Goal: Check status: Check status

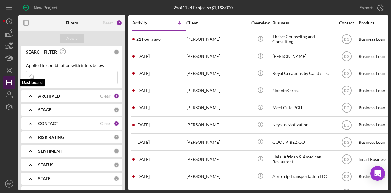
click at [10, 82] on line "button" at bounding box center [9, 82] width 5 height 0
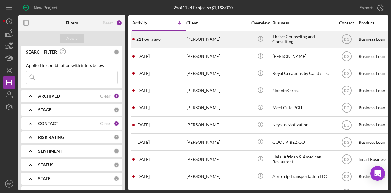
click at [292, 43] on div "Thrive Counseling and Consulting" at bounding box center [303, 39] width 61 height 16
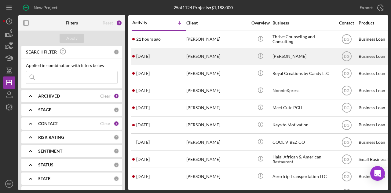
click at [288, 57] on div "[PERSON_NAME]" at bounding box center [303, 56] width 61 height 16
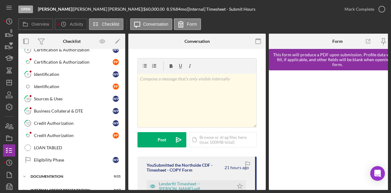
scroll to position [247, 0]
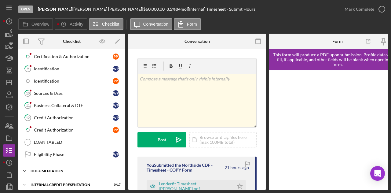
click at [59, 169] on div "documentation" at bounding box center [74, 171] width 87 height 4
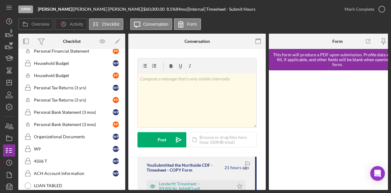
scroll to position [503, 0]
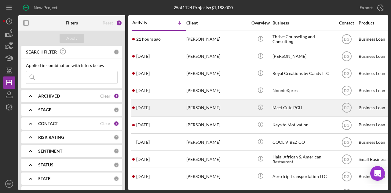
click at [298, 106] on div "Meet Cute PGH" at bounding box center [303, 108] width 61 height 16
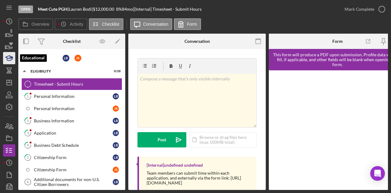
click at [10, 58] on polygon "button" at bounding box center [8, 57] width 7 height 3
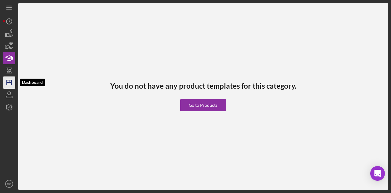
click at [9, 83] on icon "Icon/Dashboard" at bounding box center [9, 82] width 15 height 15
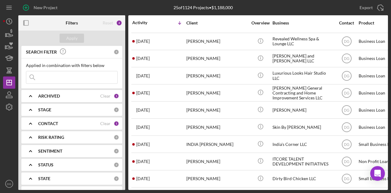
scroll to position [233, 0]
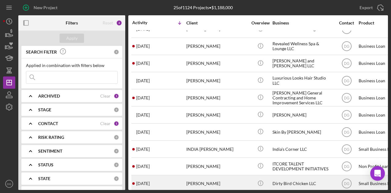
click at [290, 178] on div "Dirty Bird Chicken LLC" at bounding box center [303, 183] width 61 height 16
